Goal: Task Accomplishment & Management: Use online tool/utility

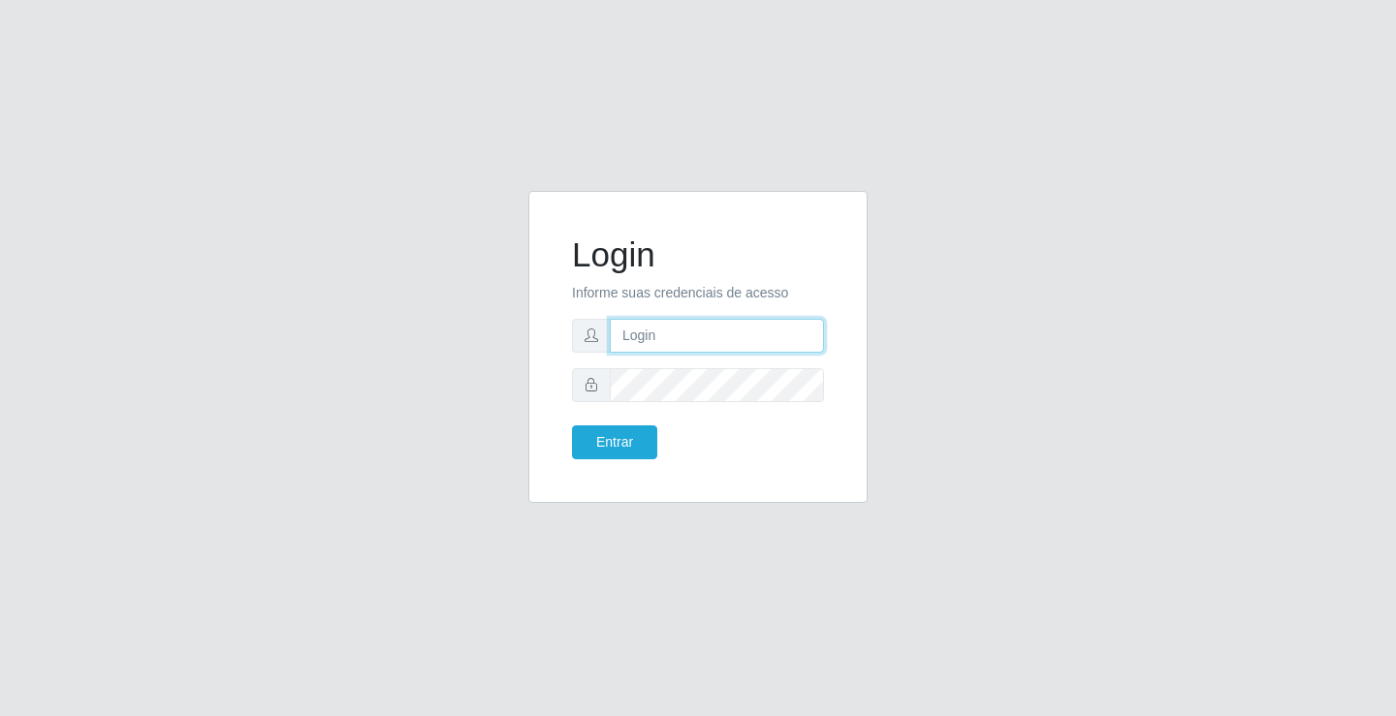
click at [631, 325] on input "text" at bounding box center [717, 336] width 214 height 34
type input "[PERSON_NAME]"
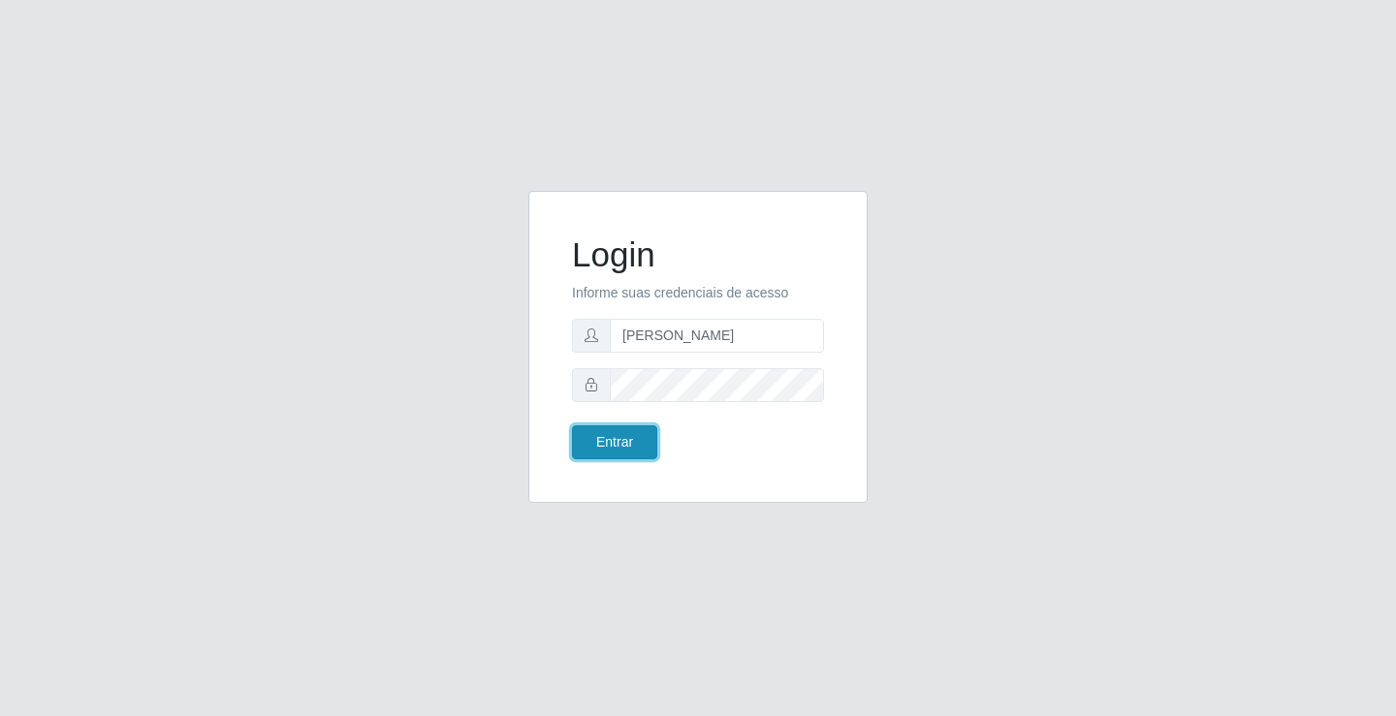
click at [615, 433] on button "Entrar" at bounding box center [614, 443] width 85 height 34
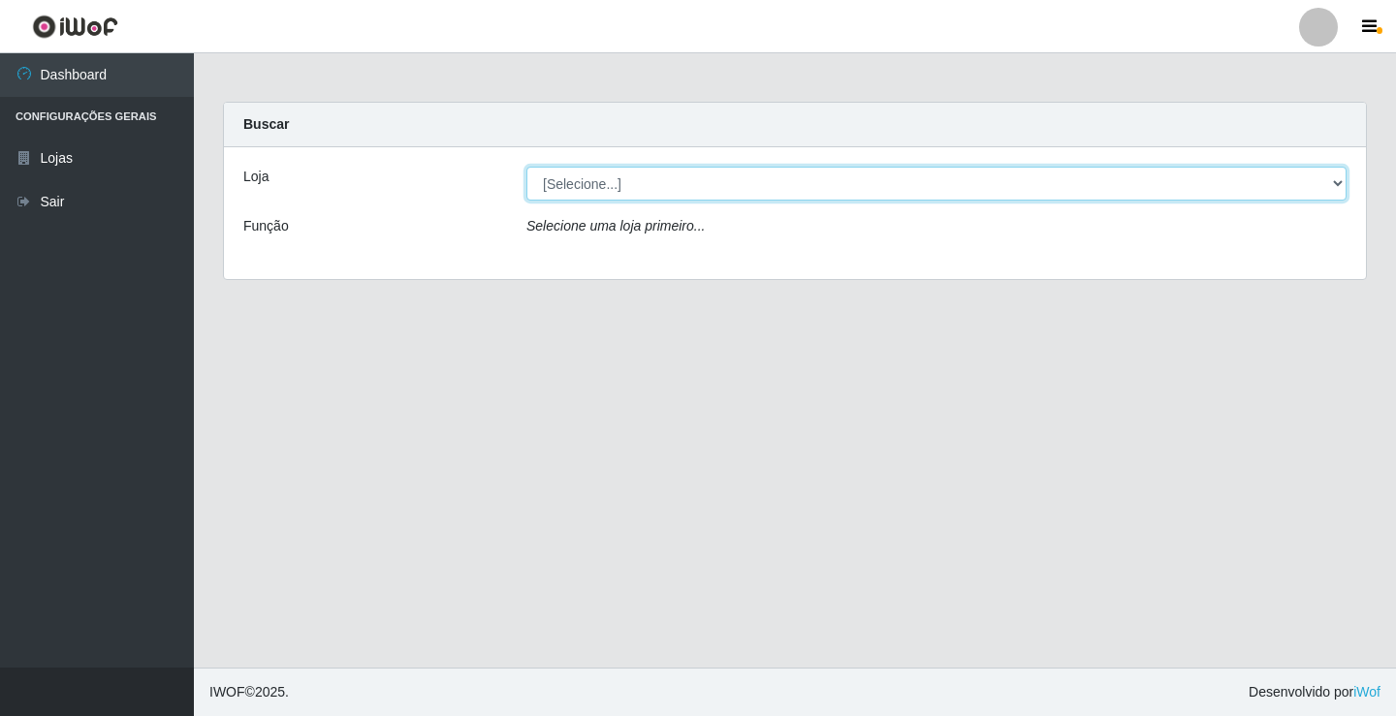
click at [618, 188] on select "[Selecione...] Ideal - Conceição" at bounding box center [936, 184] width 820 height 34
select select "231"
click at [526, 167] on select "[Selecione...] Ideal - Conceição" at bounding box center [936, 184] width 820 height 34
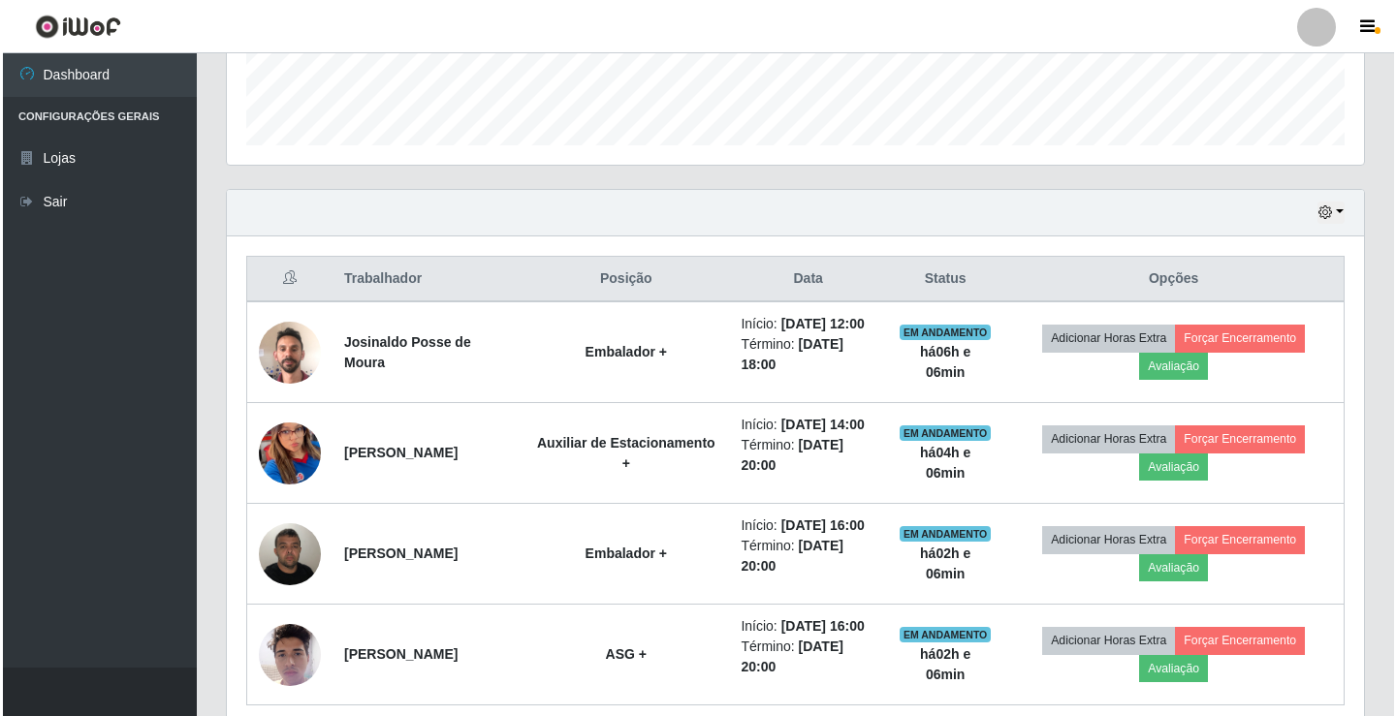
scroll to position [582, 0]
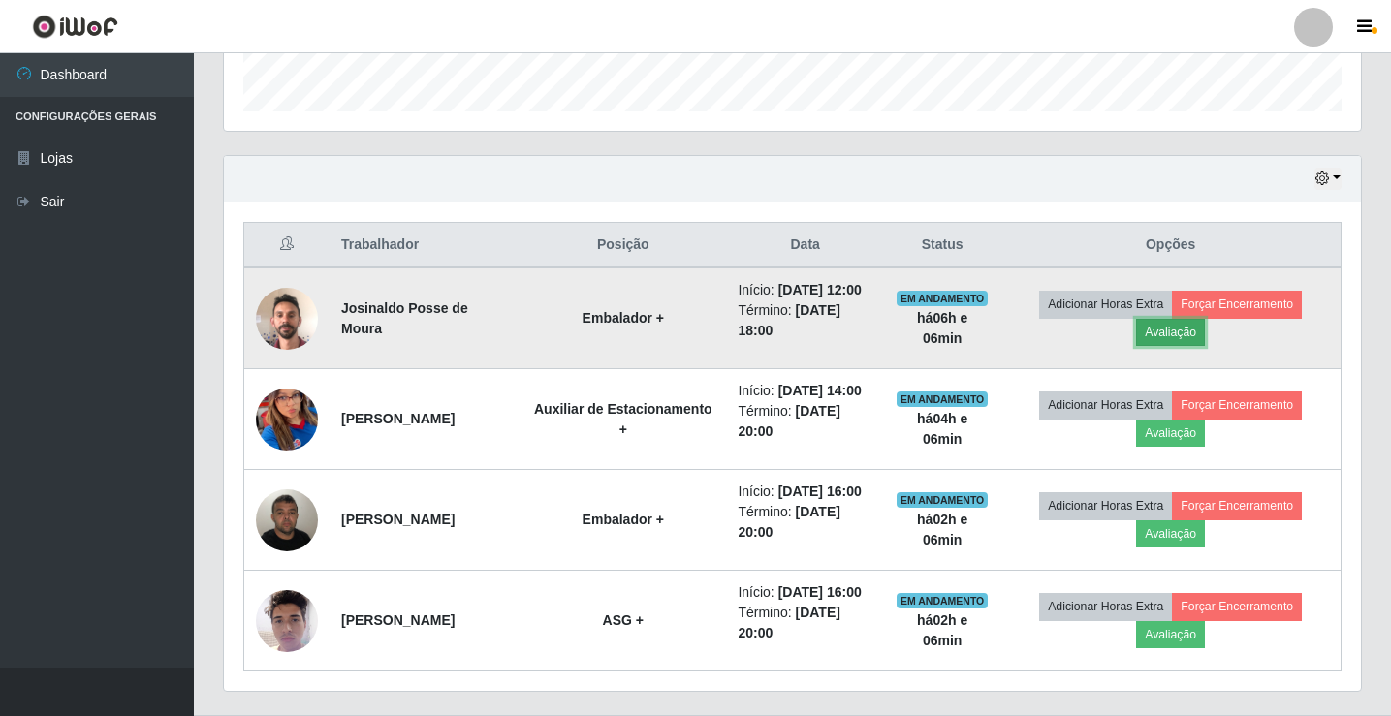
click at [1166, 336] on button "Avaliação" at bounding box center [1170, 332] width 69 height 27
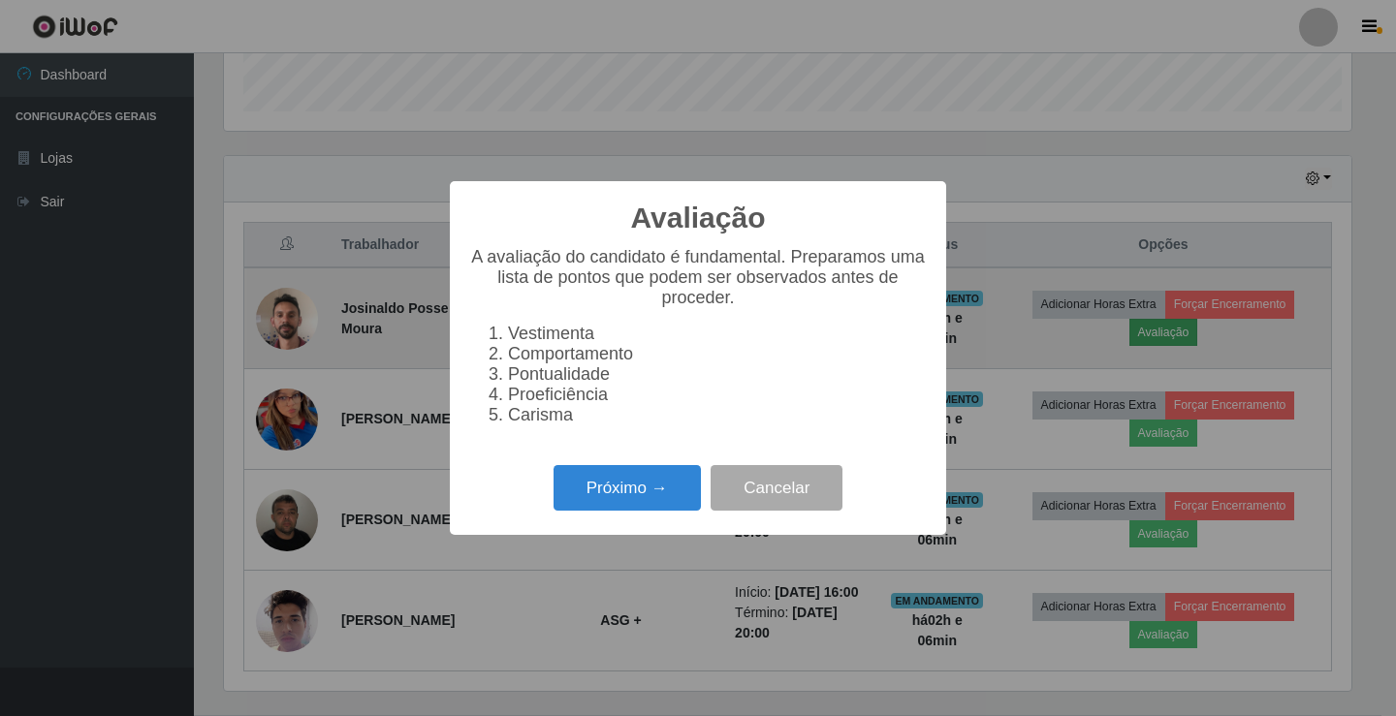
scroll to position [402, 1127]
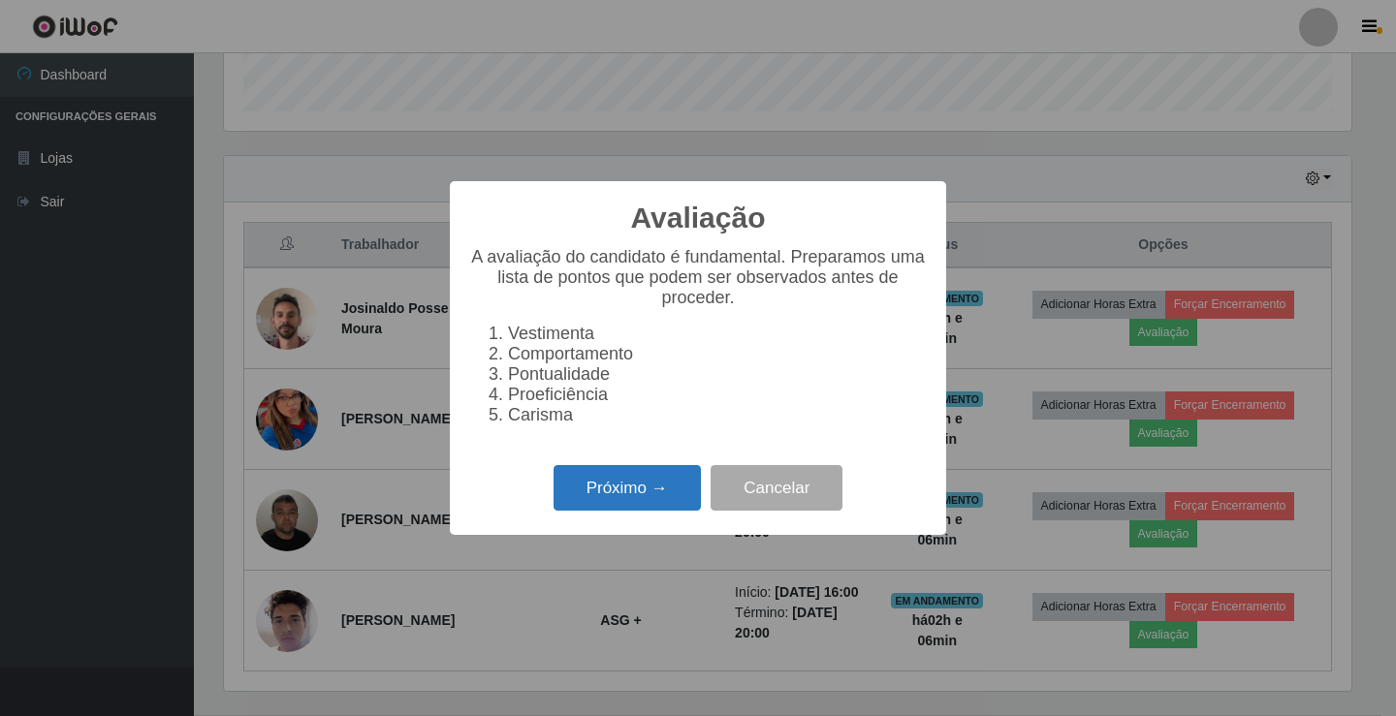
click at [631, 492] on button "Próximo →" at bounding box center [627, 488] width 147 height 46
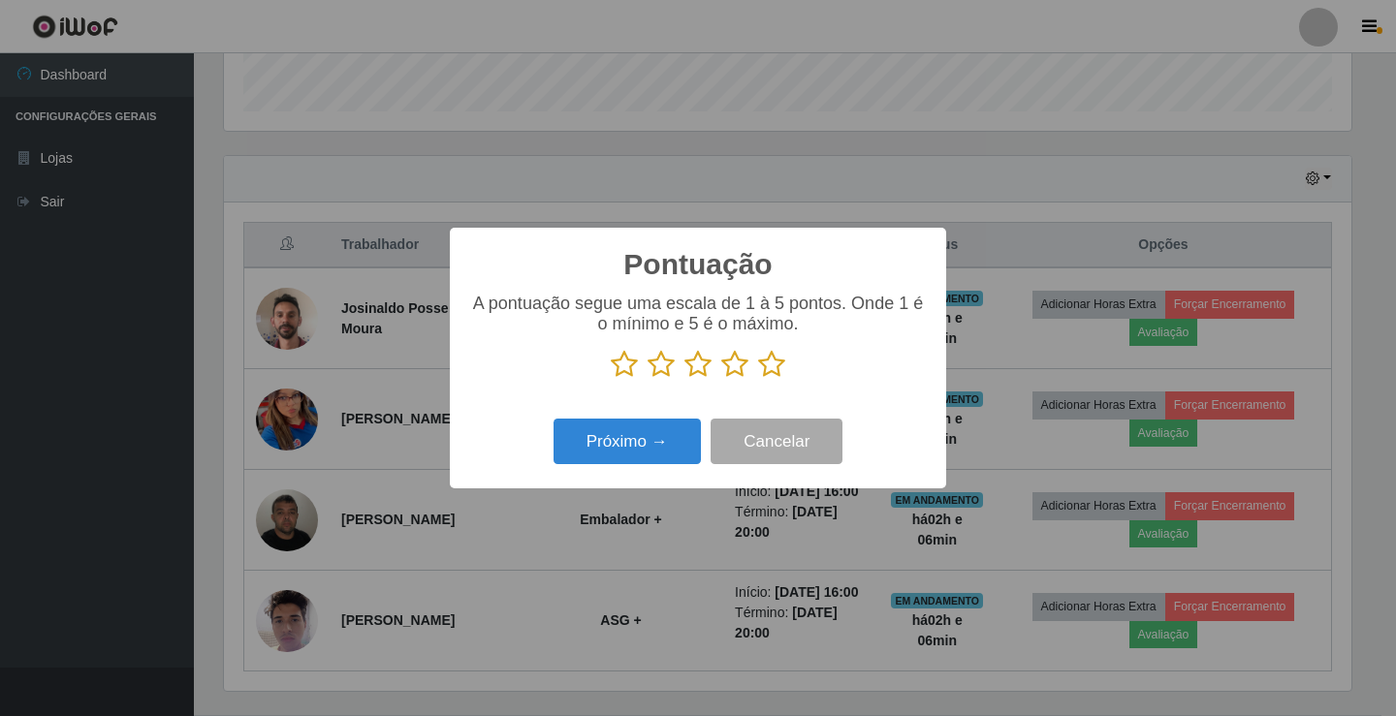
click at [769, 365] on icon at bounding box center [771, 364] width 27 height 29
click at [758, 379] on input "radio" at bounding box center [758, 379] width 0 height 0
click at [646, 436] on button "Próximo →" at bounding box center [627, 442] width 147 height 46
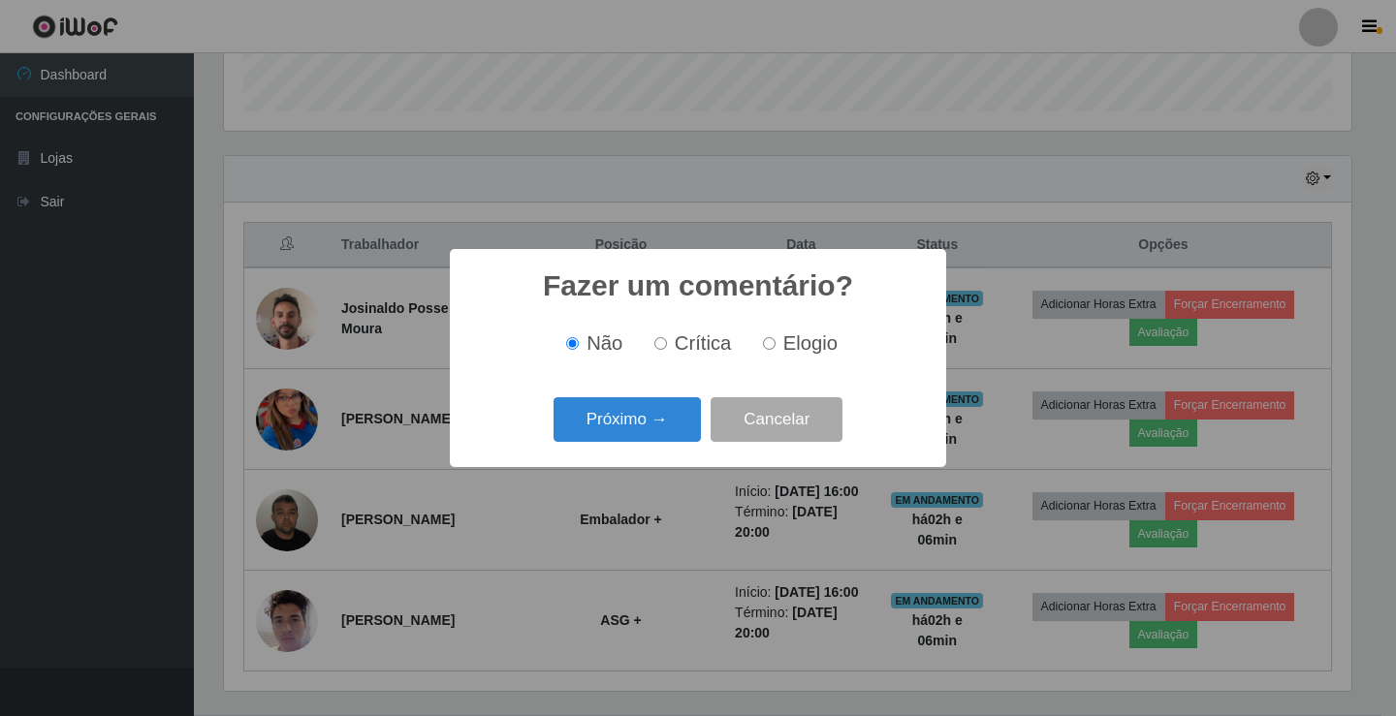
click at [646, 436] on button "Próximo →" at bounding box center [627, 420] width 147 height 46
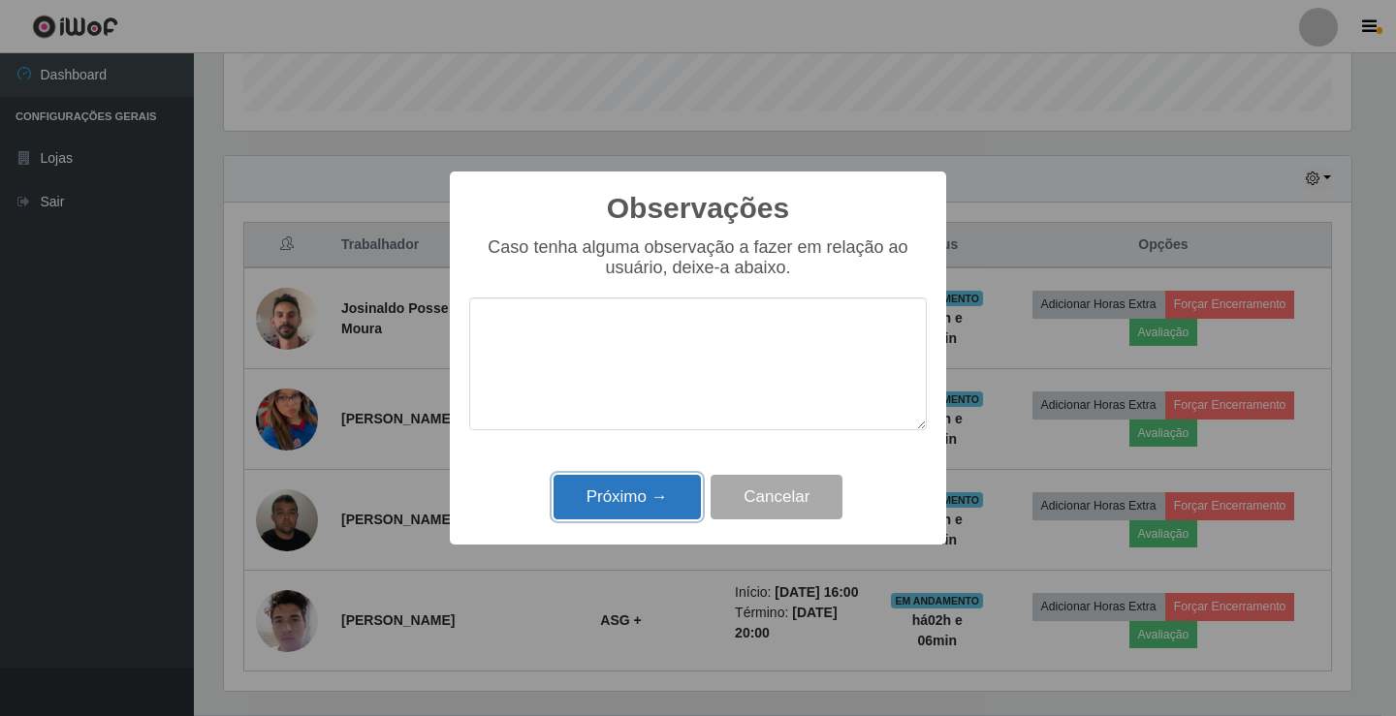
click at [641, 482] on button "Próximo →" at bounding box center [627, 498] width 147 height 46
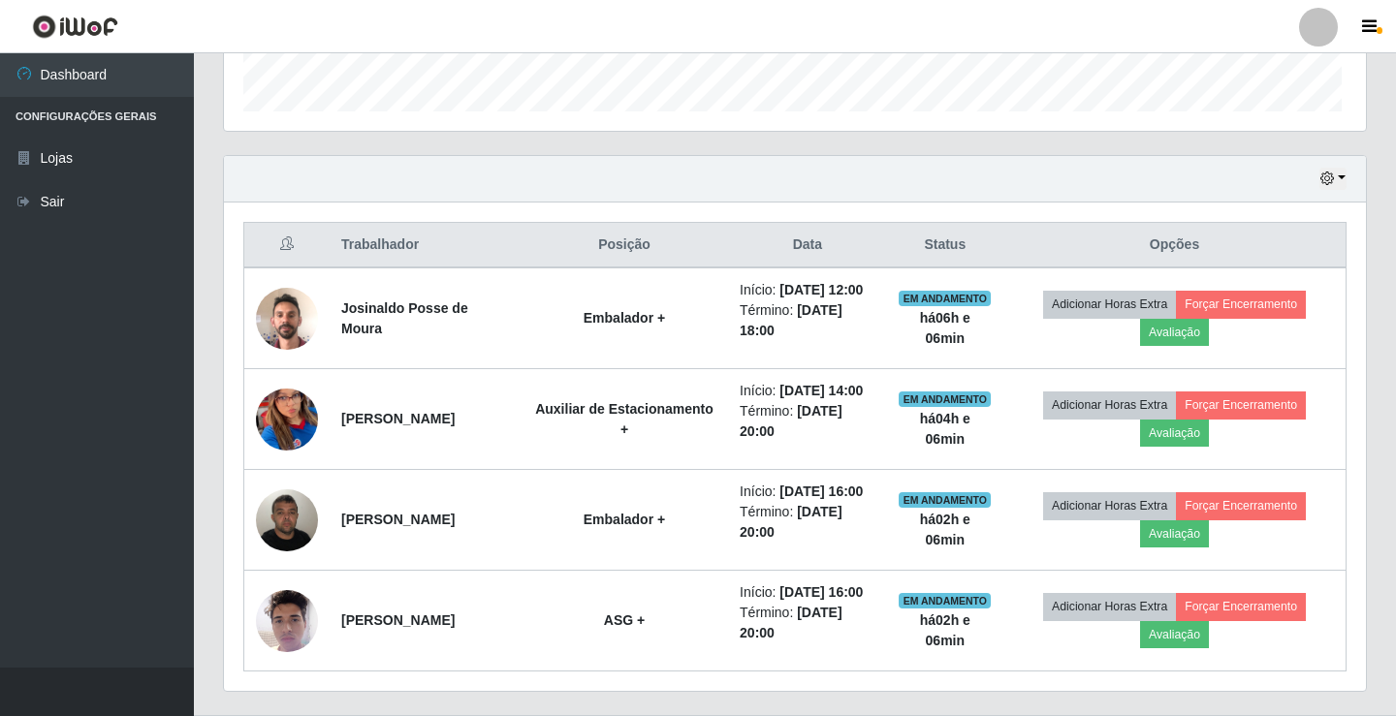
scroll to position [402, 1137]
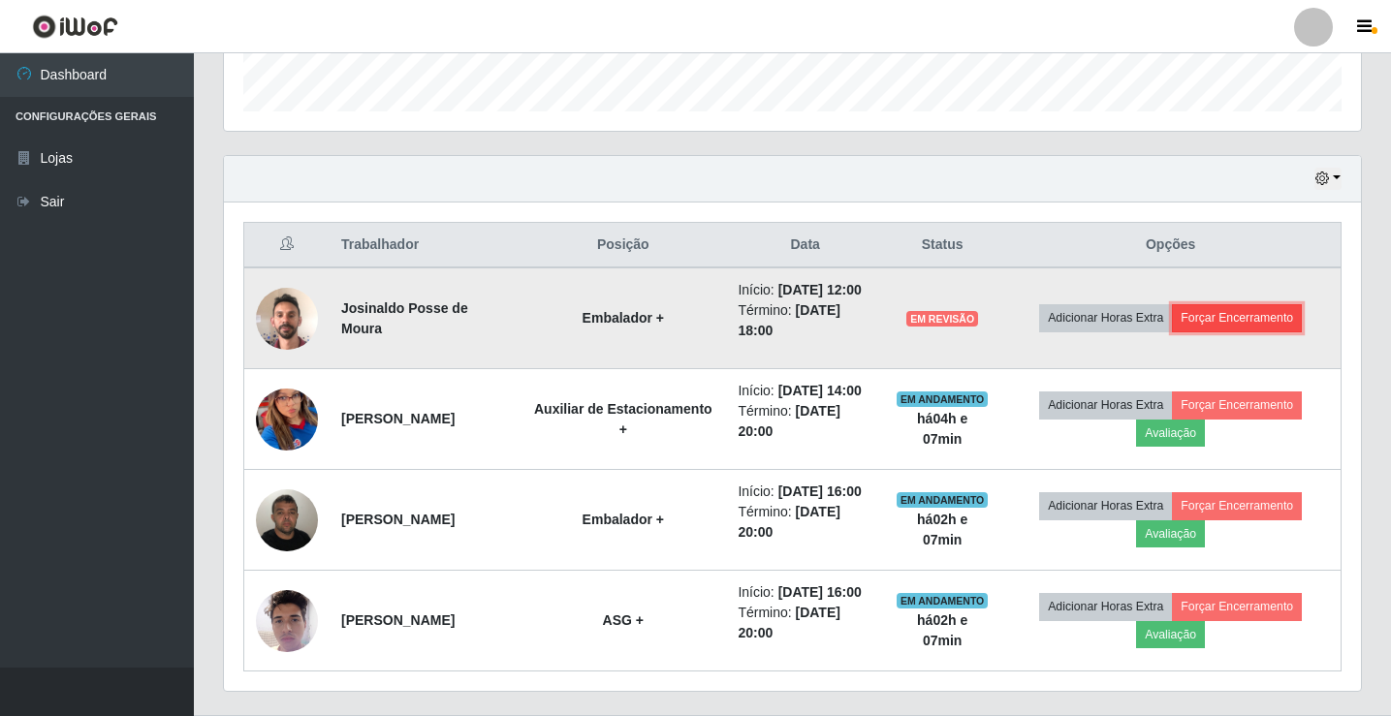
click at [1197, 325] on button "Forçar Encerramento" at bounding box center [1237, 317] width 130 height 27
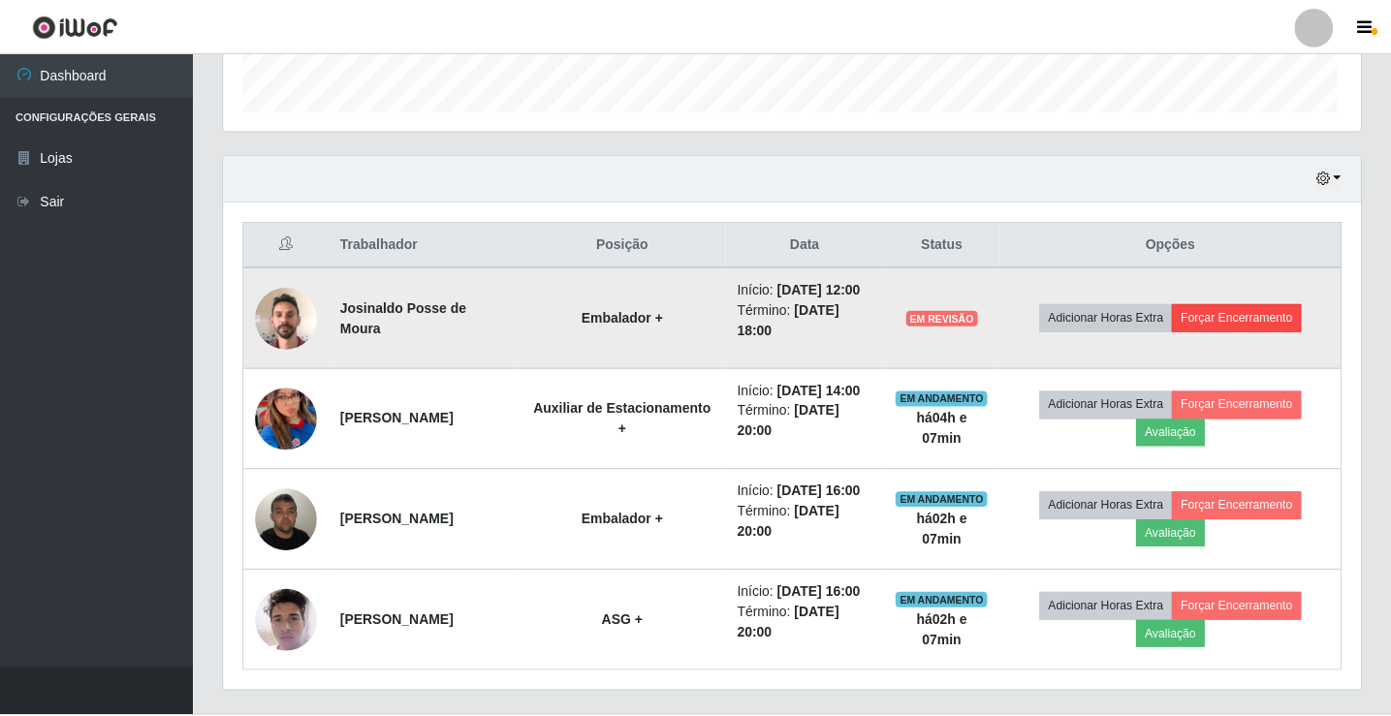
scroll to position [402, 1127]
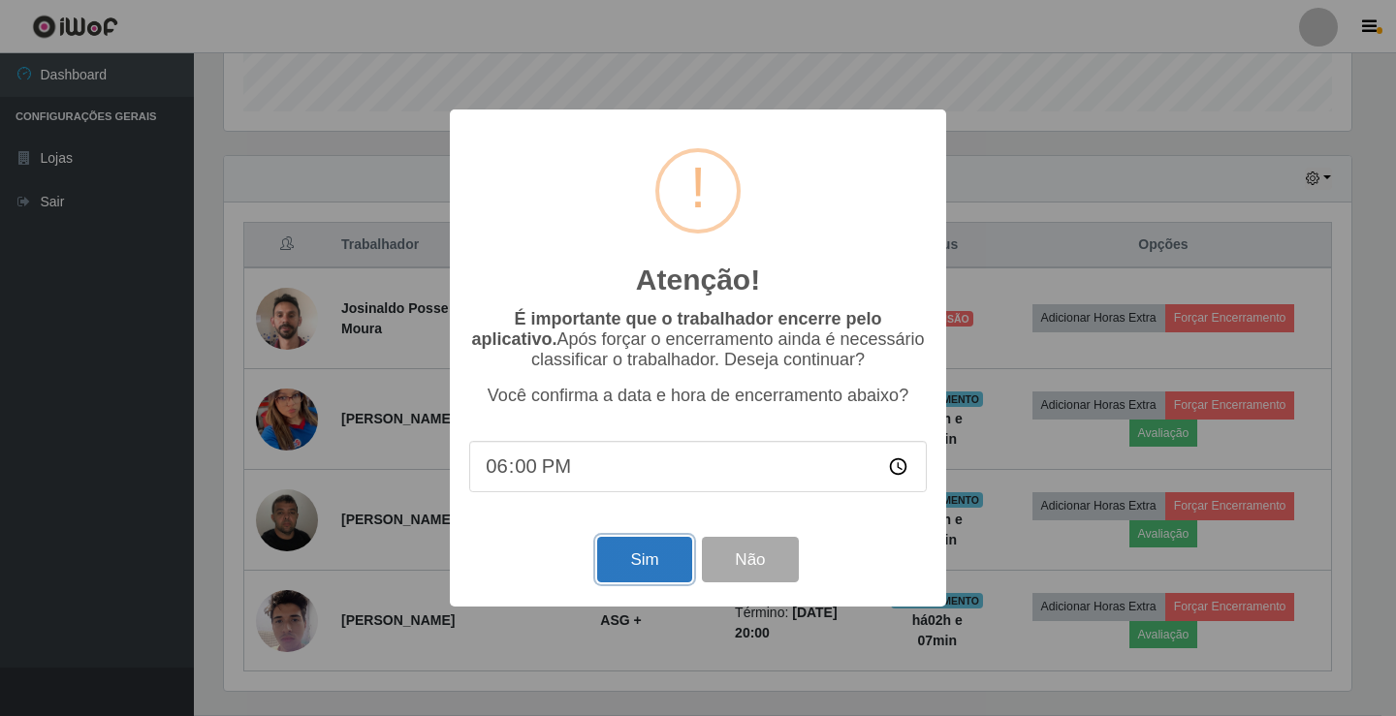
click at [621, 558] on button "Sim" at bounding box center [644, 560] width 94 height 46
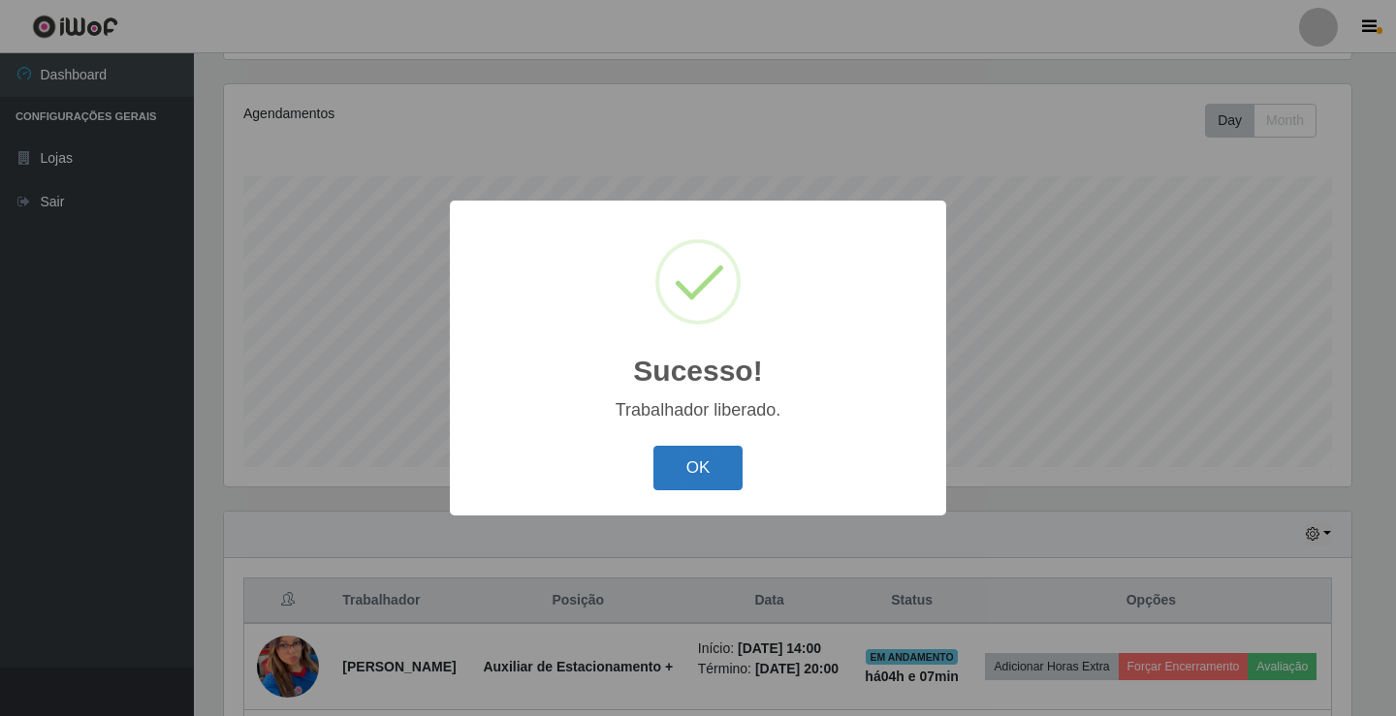
click at [701, 455] on button "OK" at bounding box center [698, 469] width 90 height 46
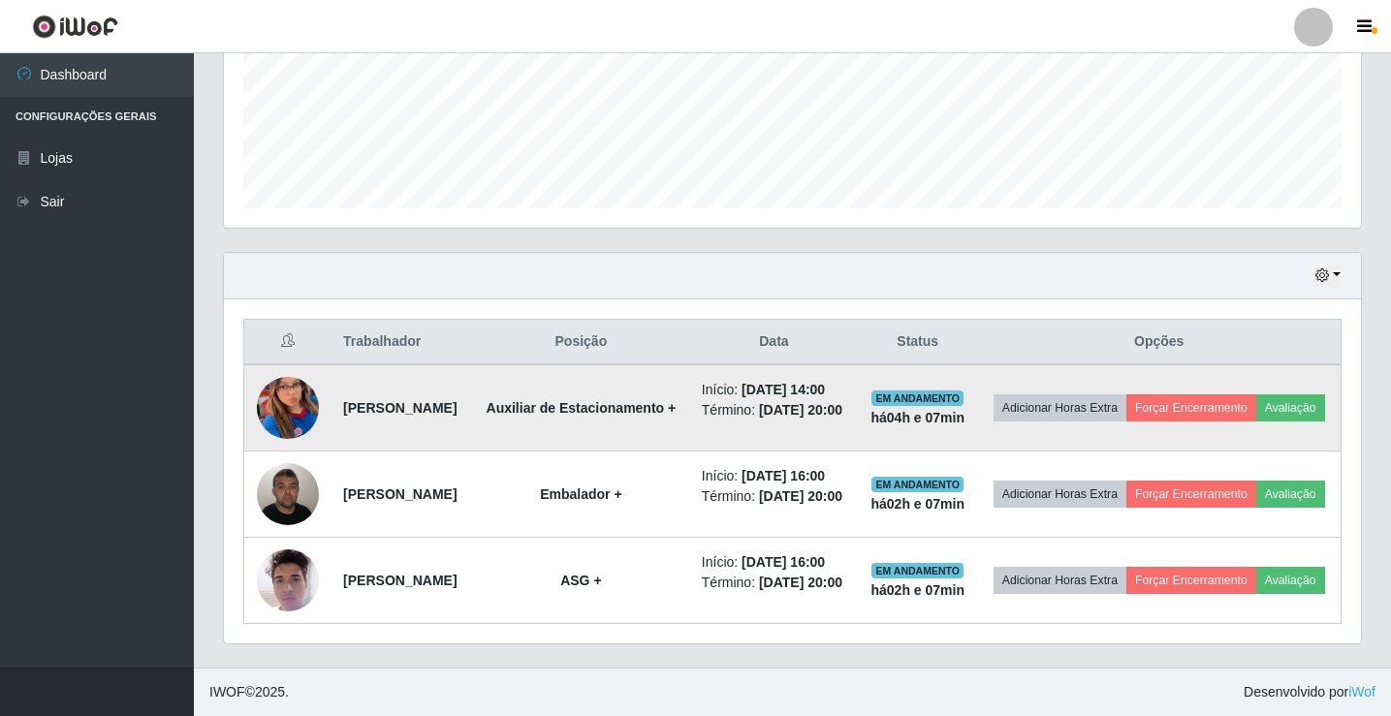
scroll to position [528, 0]
